Goal: Task Accomplishment & Management: Complete application form

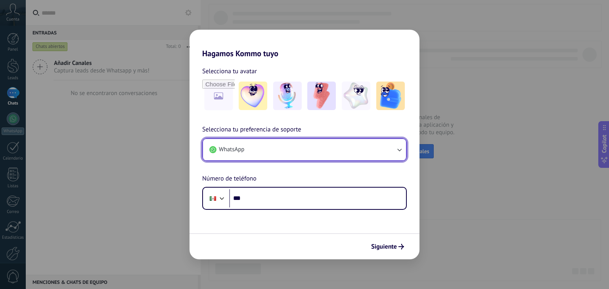
click at [397, 147] on icon "button" at bounding box center [399, 150] width 8 height 8
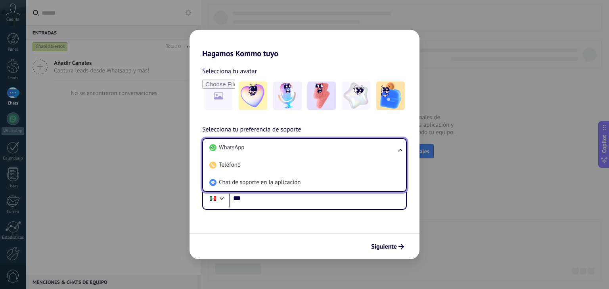
click at [343, 45] on h2 "Hagamos Kommo tuyo" at bounding box center [304, 44] width 230 height 29
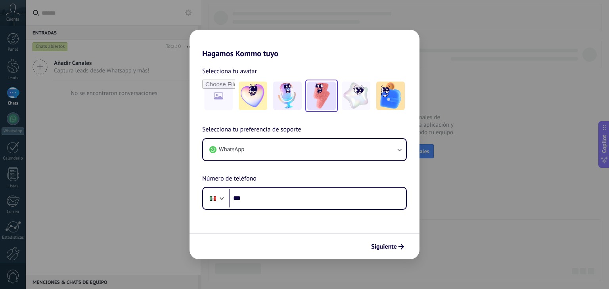
click at [316, 98] on img at bounding box center [321, 96] width 29 height 29
click at [396, 249] on span "Siguiente" at bounding box center [384, 247] width 26 height 6
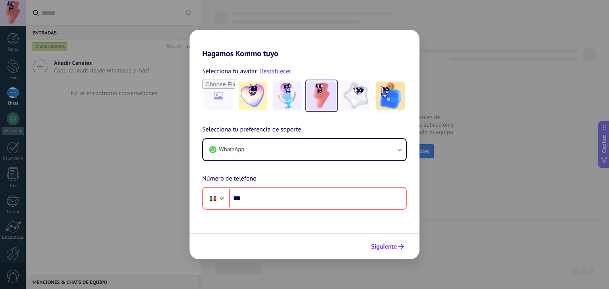
click at [395, 247] on span "Siguiente" at bounding box center [384, 247] width 26 height 6
click at [380, 48] on h2 "Hagamos Kommo tuyo" at bounding box center [304, 44] width 230 height 29
click at [506, 61] on div "Hagamos Kommo tuyo Selecciona tu avatar Restablecer Selecciona tu preferencia d…" at bounding box center [304, 144] width 609 height 289
click at [257, 164] on div "Selecciona tu preferencia de soporte WhatsApp Número de teléfono Phone ***" at bounding box center [304, 167] width 230 height 85
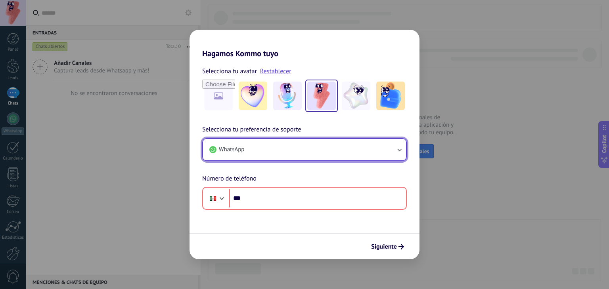
click at [272, 148] on button "WhatsApp" at bounding box center [304, 149] width 203 height 21
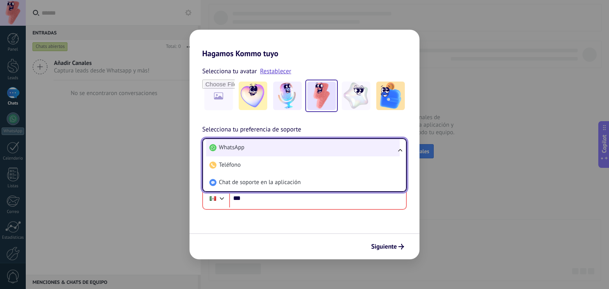
click at [261, 147] on li "WhatsApp" at bounding box center [302, 147] width 193 height 17
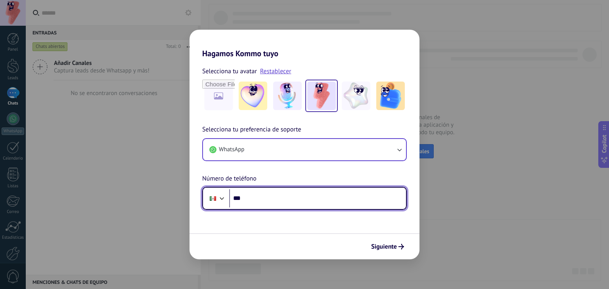
click at [261, 200] on input "***" at bounding box center [317, 198] width 177 height 18
type input "**********"
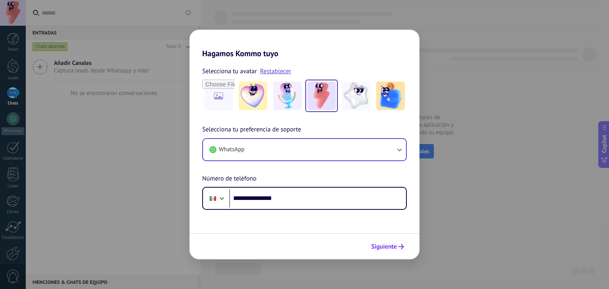
click at [393, 248] on span "Siguiente" at bounding box center [384, 247] width 26 height 6
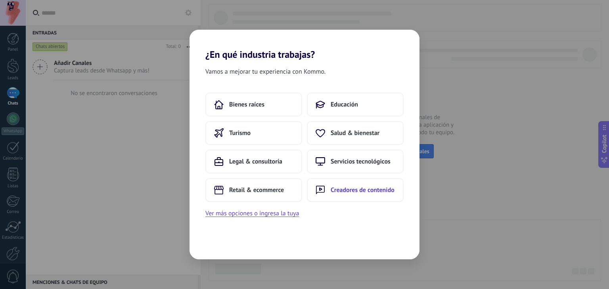
click at [349, 190] on span "Creadores de contenido" at bounding box center [362, 190] width 64 height 8
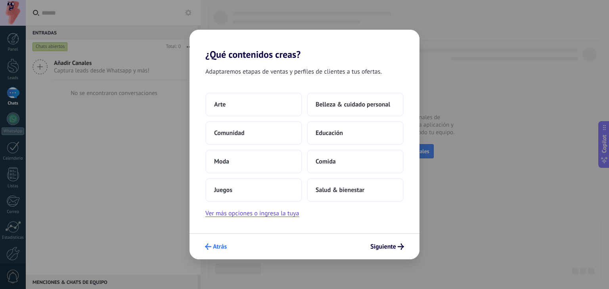
click at [220, 246] on span "Atrás" at bounding box center [220, 247] width 14 height 6
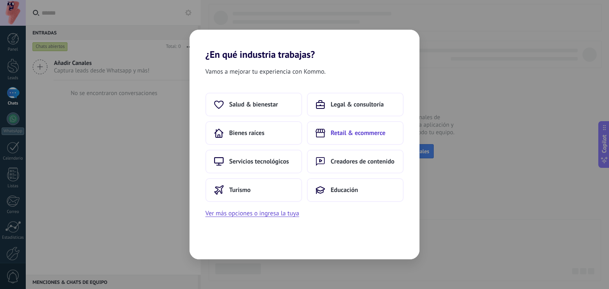
click at [374, 134] on span "Retail & ecommerce" at bounding box center [357, 133] width 55 height 8
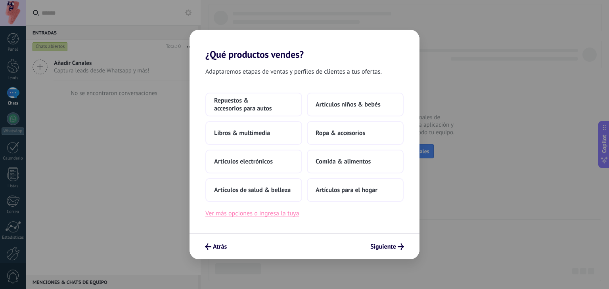
click at [291, 215] on button "Ver más opciones o ingresa la tuya" at bounding box center [252, 213] width 94 height 10
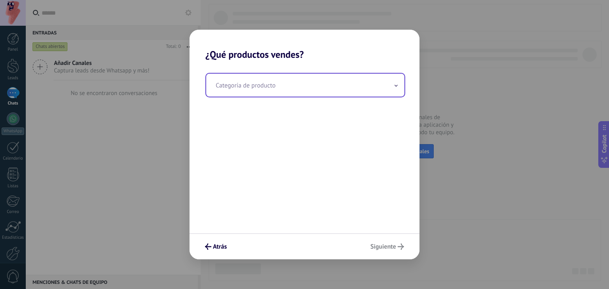
click at [380, 84] on input "text" at bounding box center [305, 85] width 198 height 23
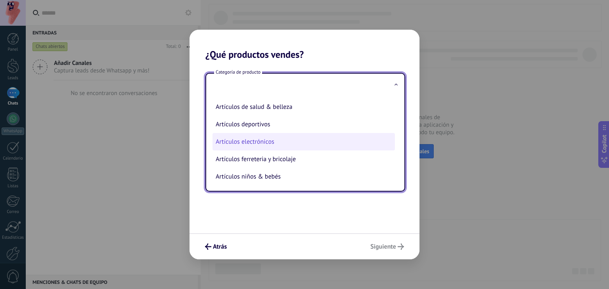
click at [255, 143] on li "Artículos electrónicos" at bounding box center [303, 141] width 182 height 17
type input "**********"
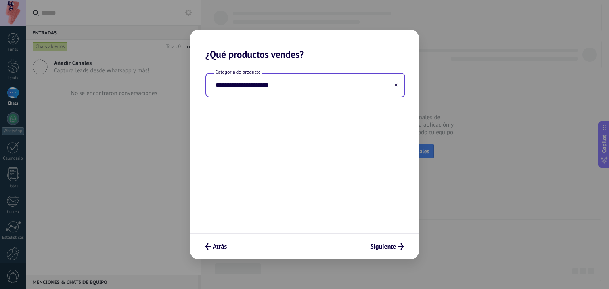
click at [402, 239] on div "Atrás Siguiente" at bounding box center [304, 246] width 230 height 26
click at [395, 247] on span "Siguiente" at bounding box center [383, 247] width 26 height 6
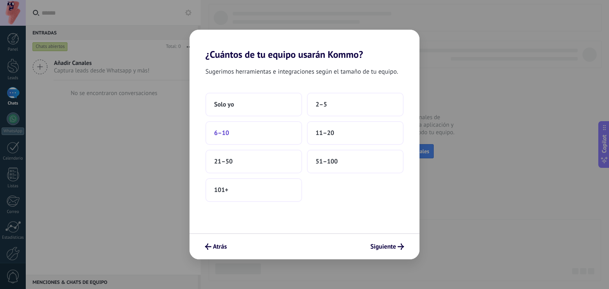
click at [257, 132] on button "6–10" at bounding box center [253, 133] width 97 height 24
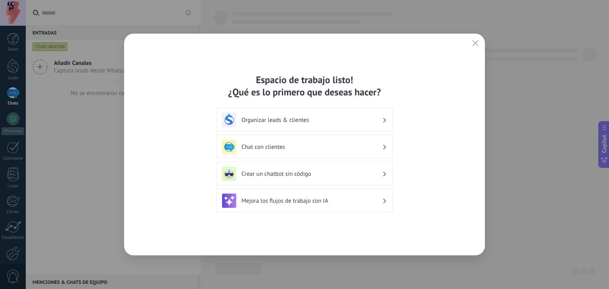
click at [339, 117] on h3 "Organizar leads & clientes" at bounding box center [311, 120] width 141 height 8
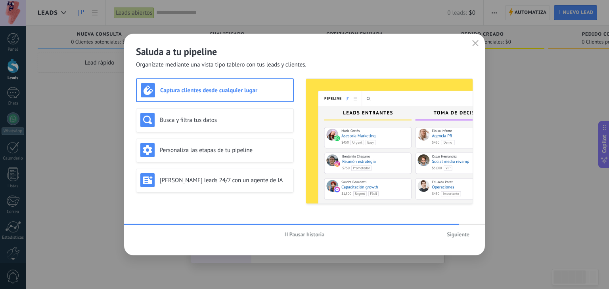
click at [268, 88] on h3 "Captura clientes desde cualquier lugar" at bounding box center [224, 91] width 129 height 8
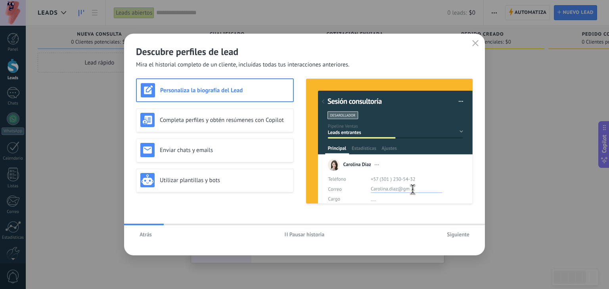
click at [460, 233] on span "Siguiente" at bounding box center [458, 235] width 23 height 6
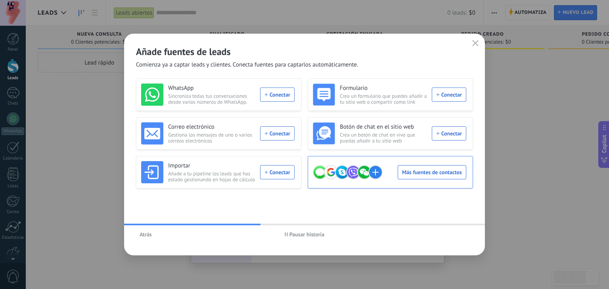
click at [438, 173] on div "Más fuentes de contactos" at bounding box center [389, 172] width 153 height 22
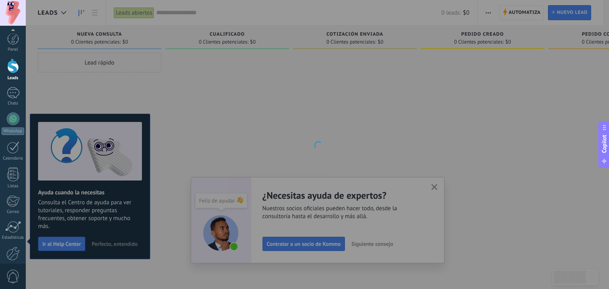
scroll to position [40, 0]
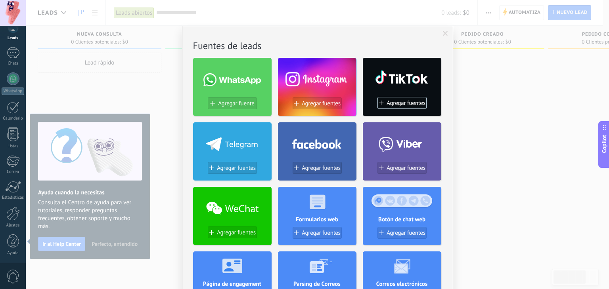
click at [309, 107] on button "Agregar fuentes" at bounding box center [316, 103] width 49 height 12
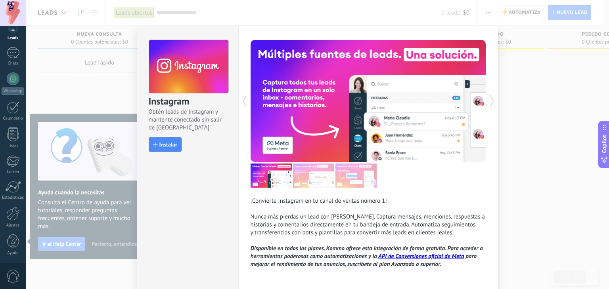
scroll to position [0, 0]
click at [176, 143] on button "Instalar" at bounding box center [165, 144] width 33 height 14
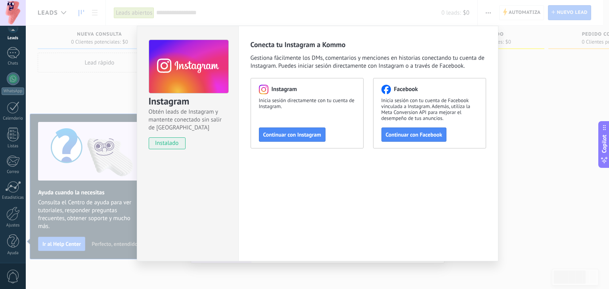
click at [472, 57] on span "Gestiona fácilmente los DMs, comentarios y menciones en historias conectando tu…" at bounding box center [367, 62] width 235 height 16
click at [415, 131] on button "Continuar con Facebook" at bounding box center [413, 135] width 65 height 14
click at [170, 144] on span "instalado" at bounding box center [167, 143] width 36 height 12
click at [340, 37] on div "Conecta tu Instagram a Kommo Gestiona fácilmente los DMs, comentarios y mencion…" at bounding box center [368, 144] width 260 height 236
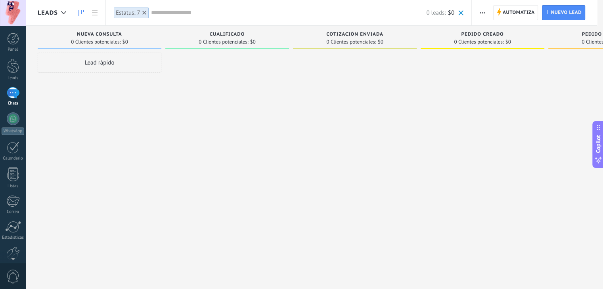
click at [109, 61] on div "Lead rápido" at bounding box center [100, 63] width 124 height 20
click at [107, 68] on div "Lead rápido" at bounding box center [100, 63] width 124 height 20
click at [557, 13] on span "Nuevo lead" at bounding box center [565, 13] width 31 height 14
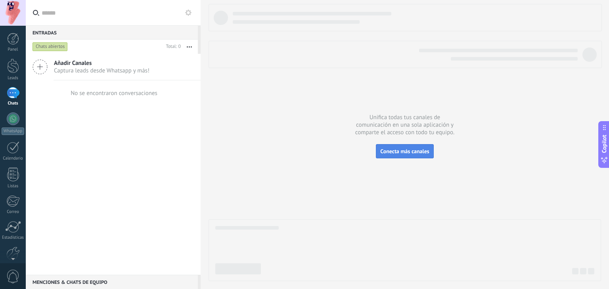
click at [402, 148] on span "Conecta más canales" at bounding box center [404, 151] width 49 height 7
